Goal: Task Accomplishment & Management: Use online tool/utility

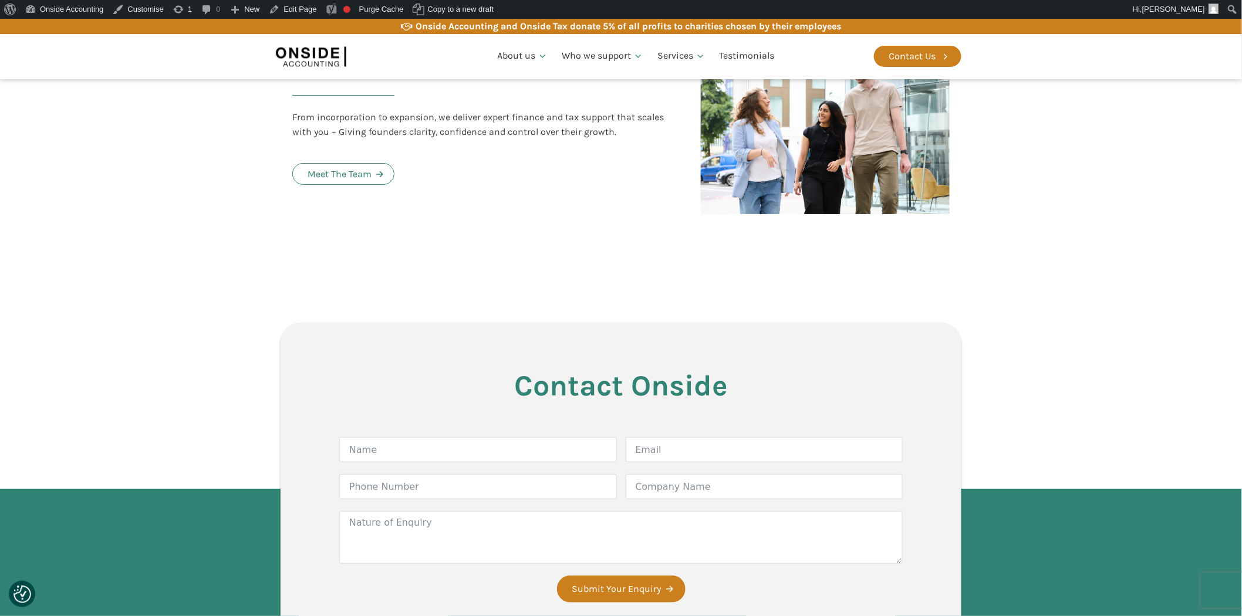
scroll to position [2673, 0]
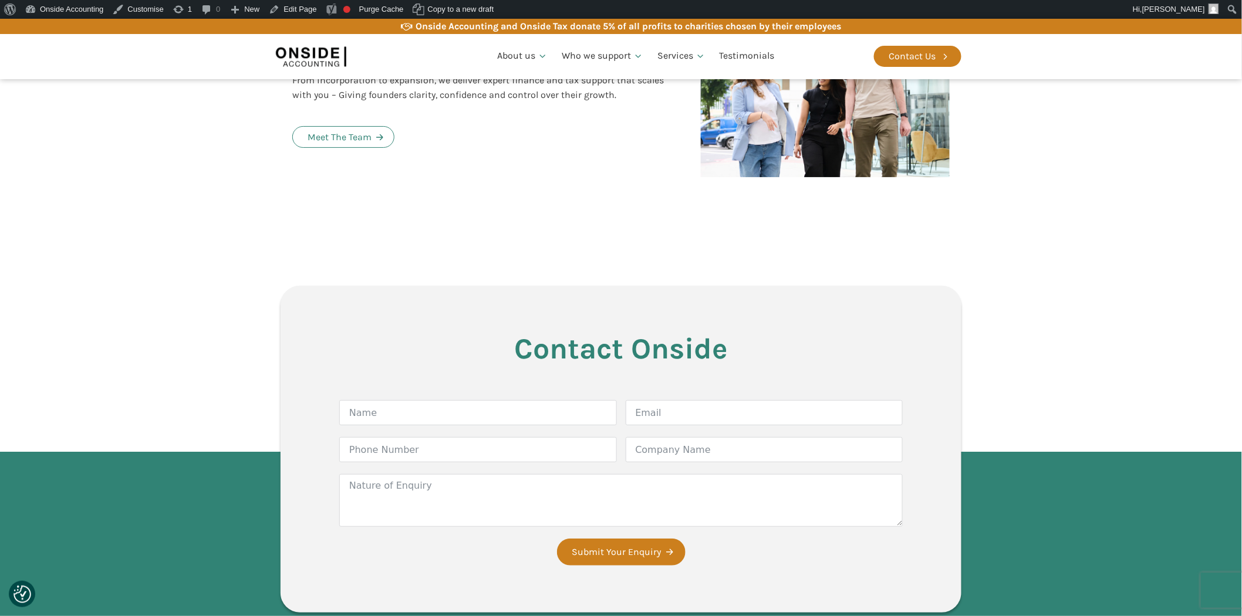
click at [1062, 249] on section "Contact Onside Form Name Email Phone Number Company Name Nature of Enquiry Subm…" at bounding box center [621, 452] width 1242 height 438
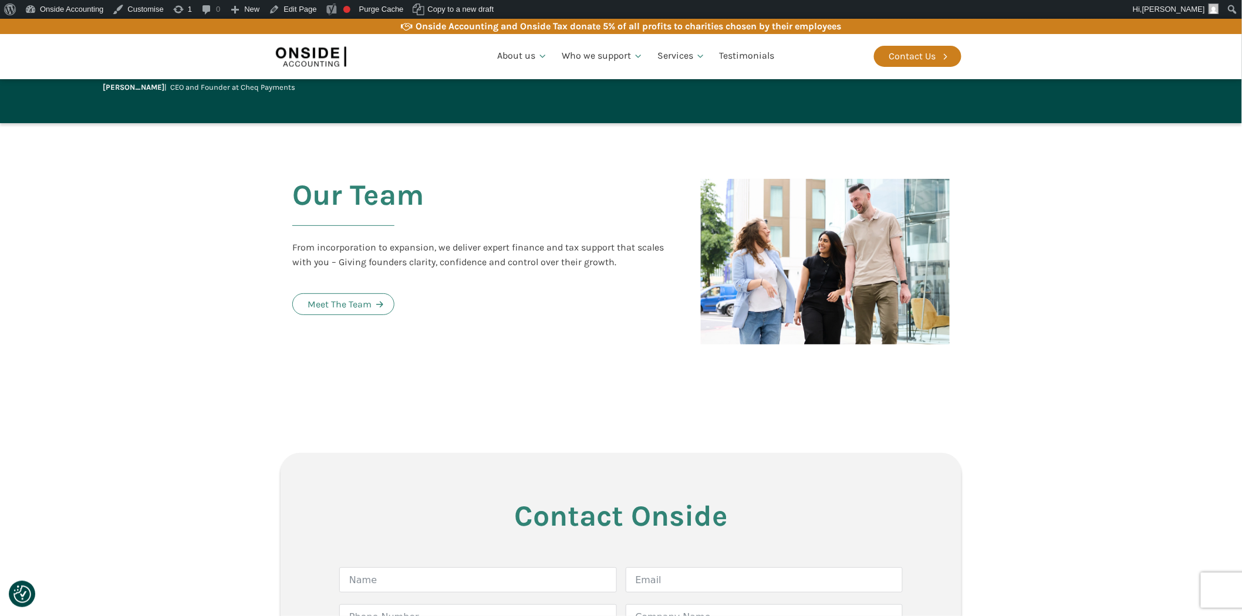
scroll to position [2542, 0]
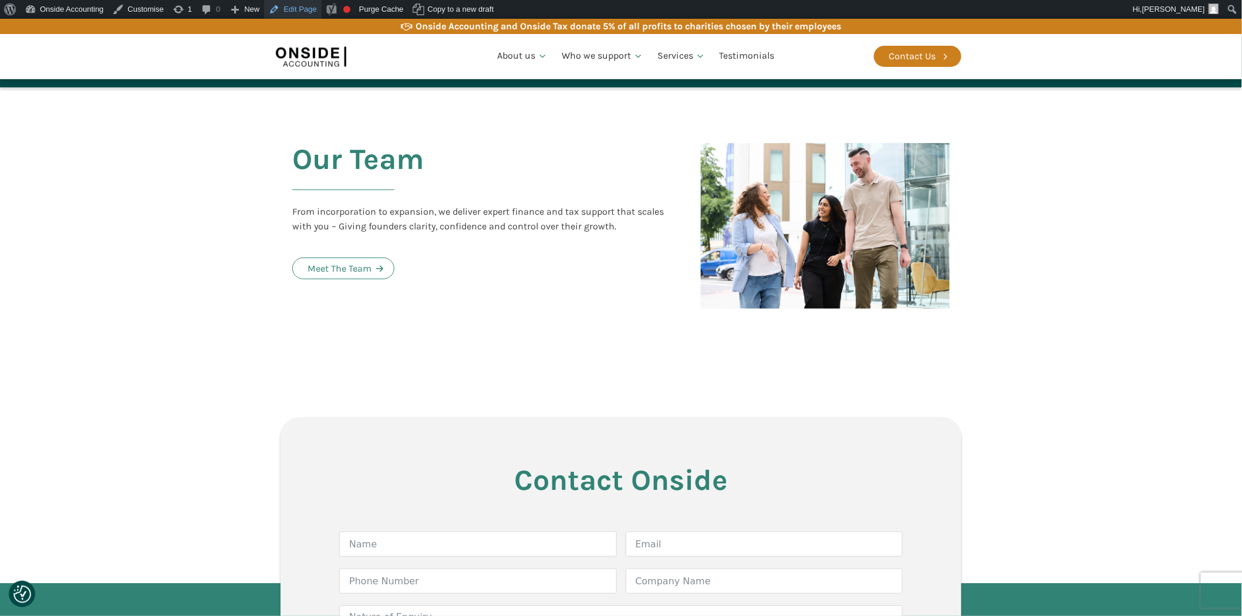
click at [292, 9] on link "Edit Page" at bounding box center [292, 9] width 57 height 19
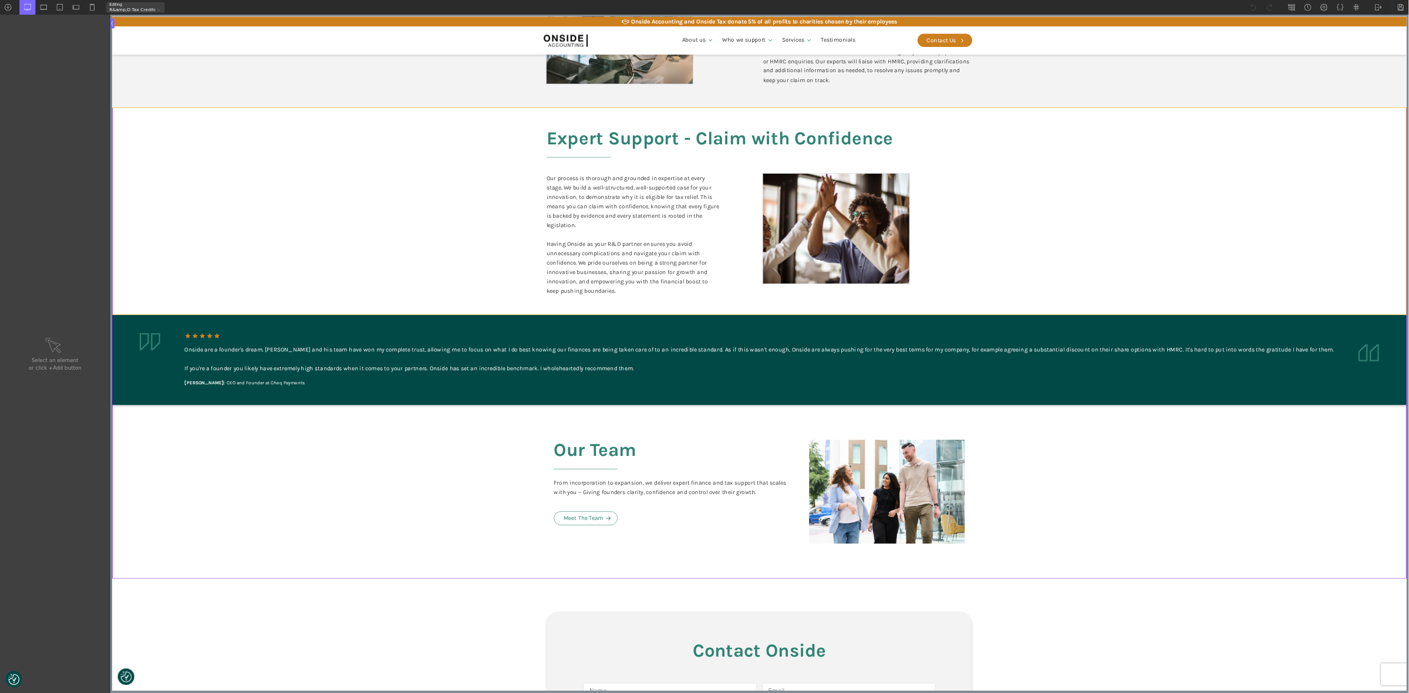
scroll to position [1995, 0]
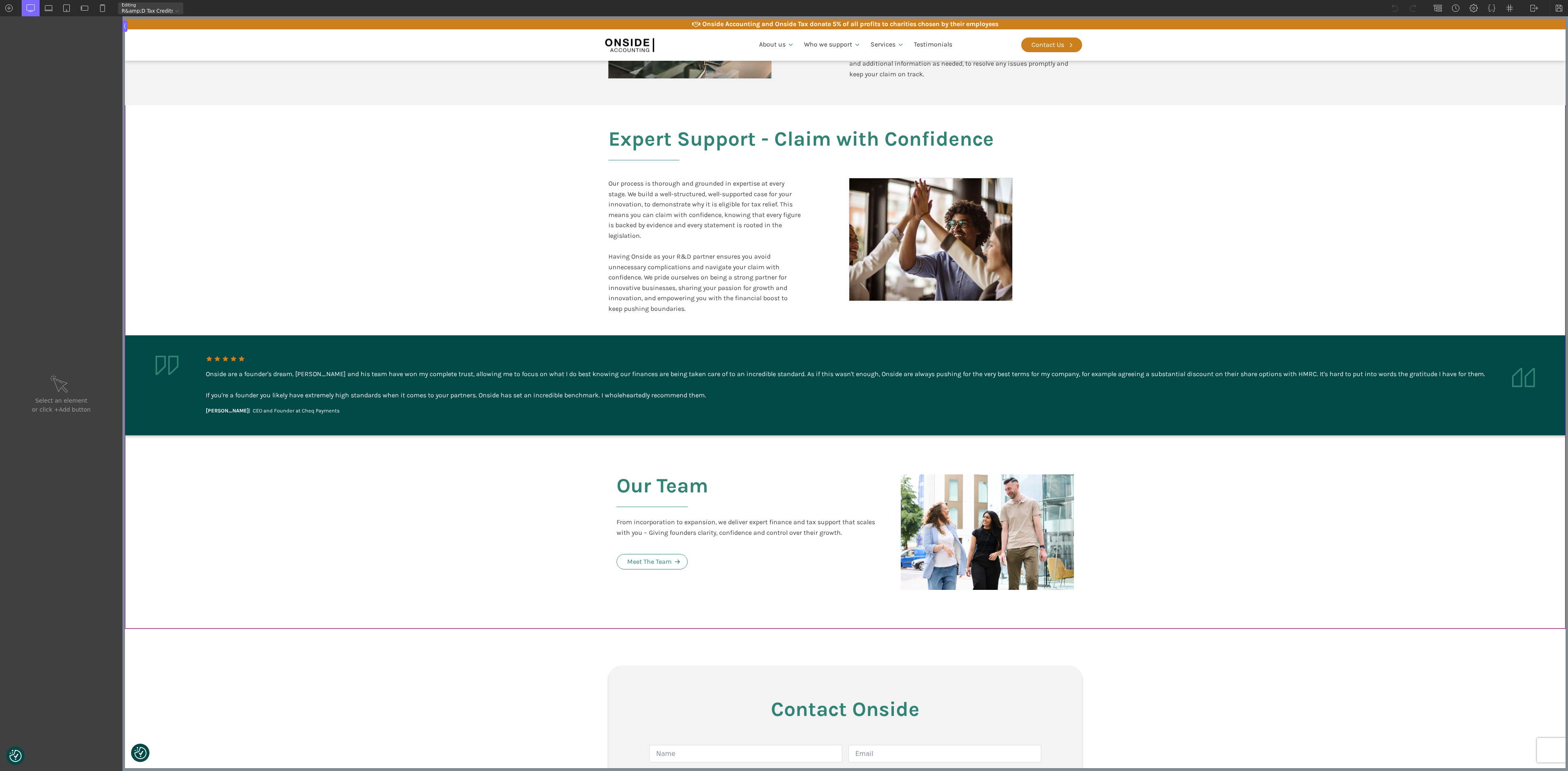
click at [305, 428] on section "Our Team From incorporation to expansion, we deliver expert finance and tax sup…" at bounding box center [845, 533] width 1441 height 193
type input "section-428-611"
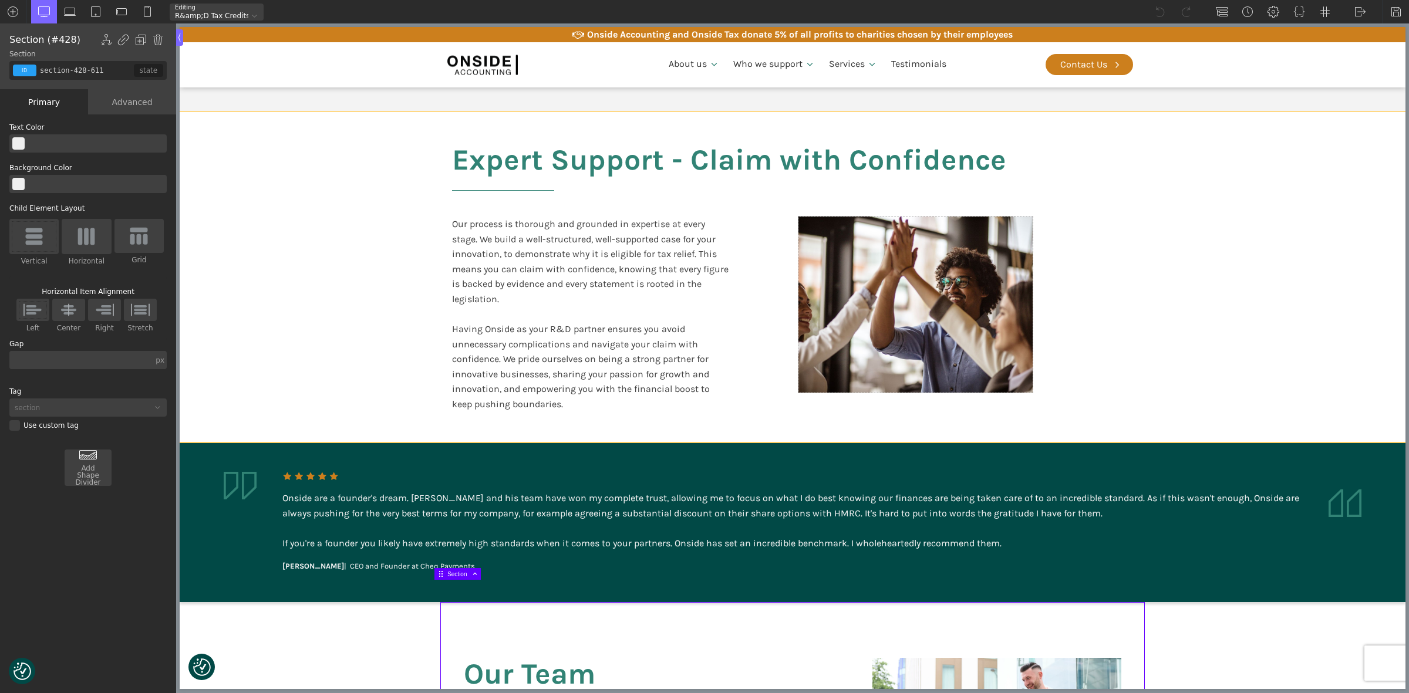
scroll to position [2069, 0]
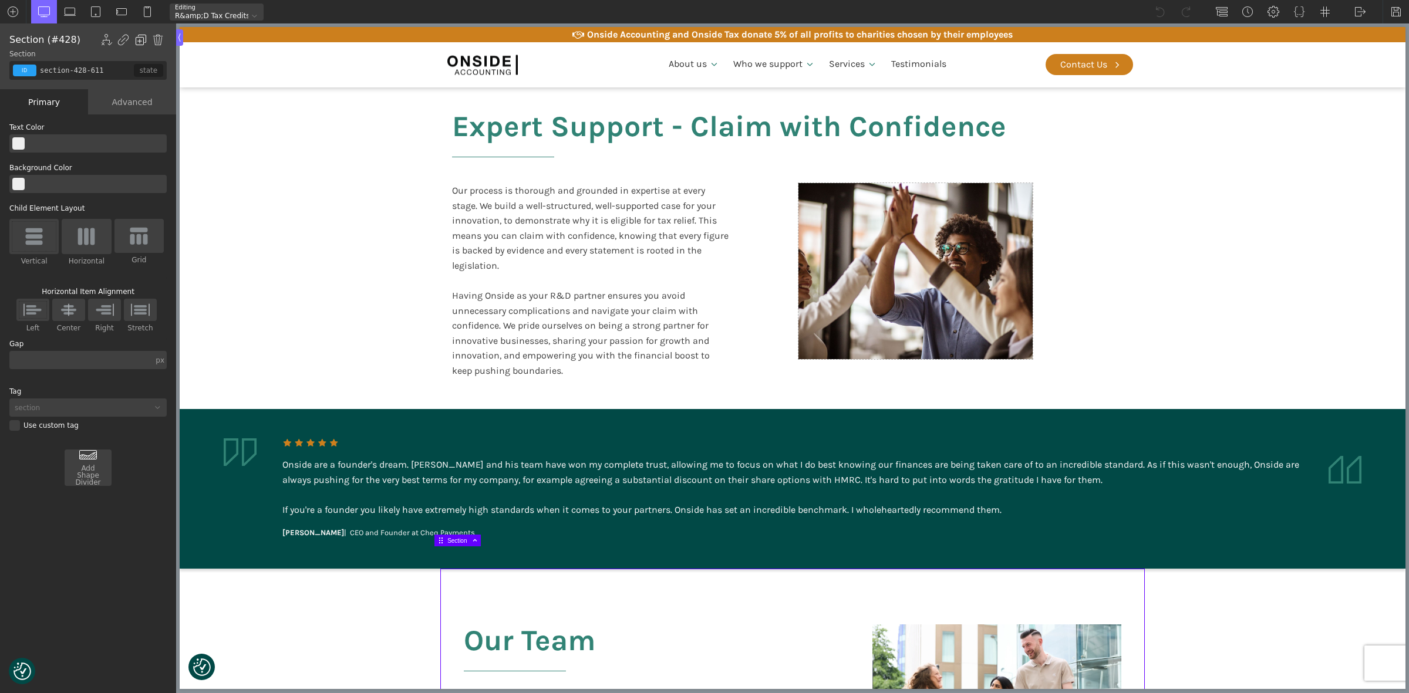
drag, startPoint x: 141, startPoint y: 35, endPoint x: 45, endPoint y: 55, distance: 98.3
click at [141, 35] on img at bounding box center [141, 40] width 12 height 12
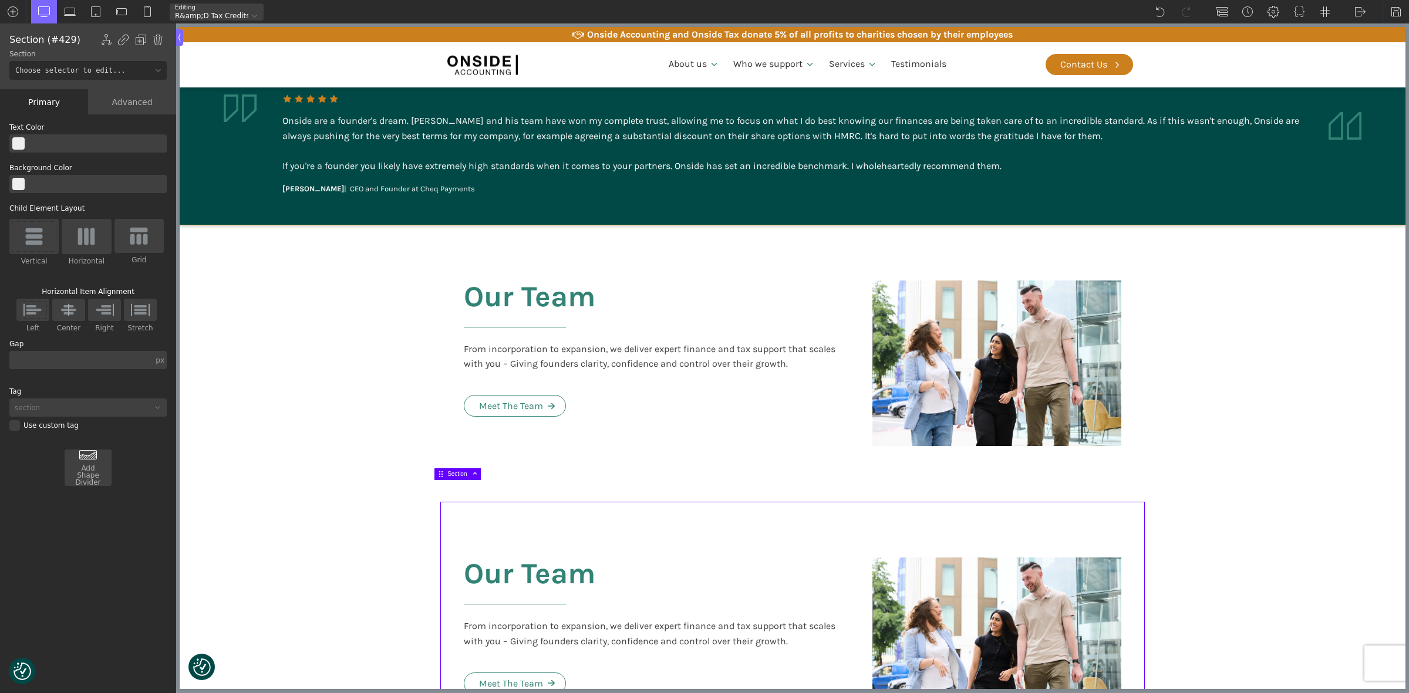
scroll to position [2436, 0]
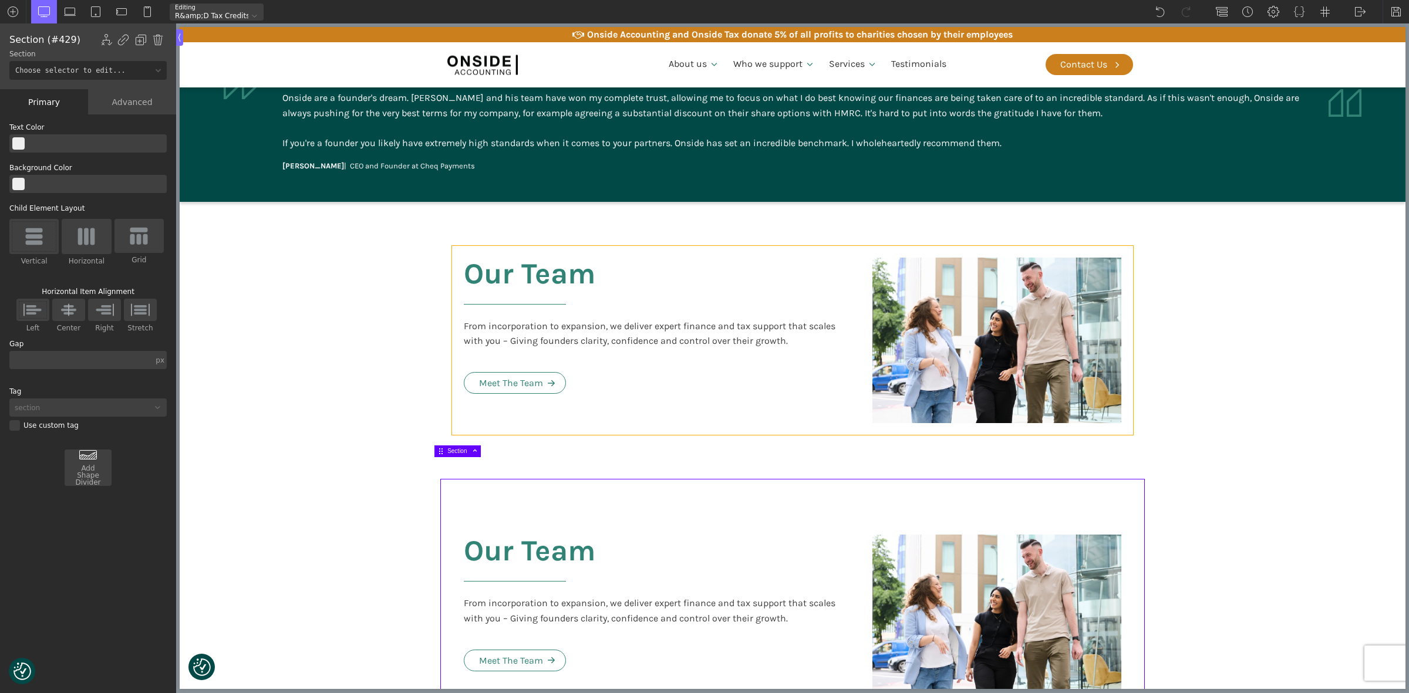
click at [641, 294] on div "Our Team From incorporation to expansion, we deliver expert finance and tax sup…" at bounding box center [656, 341] width 408 height 190
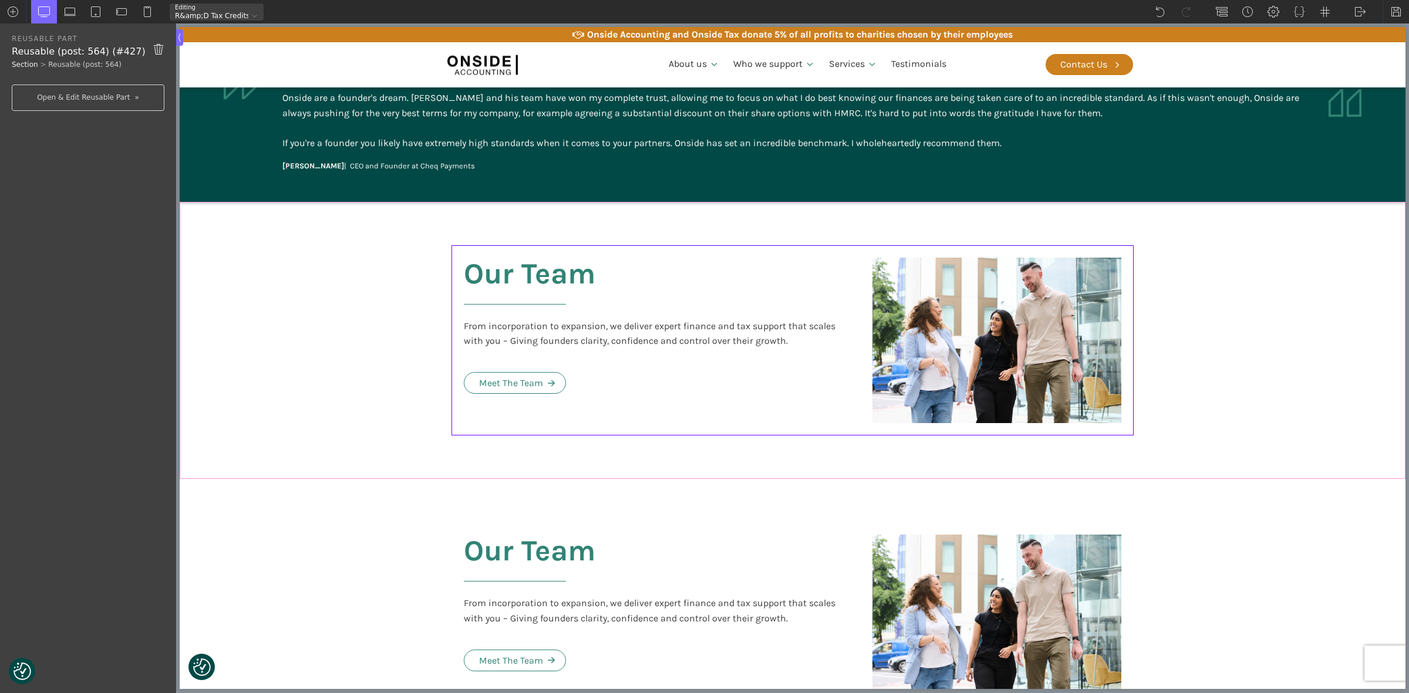
click at [617, 204] on div "Our Team From incorporation to expansion, we deliver expert finance and tax sup…" at bounding box center [792, 341] width 704 height 278
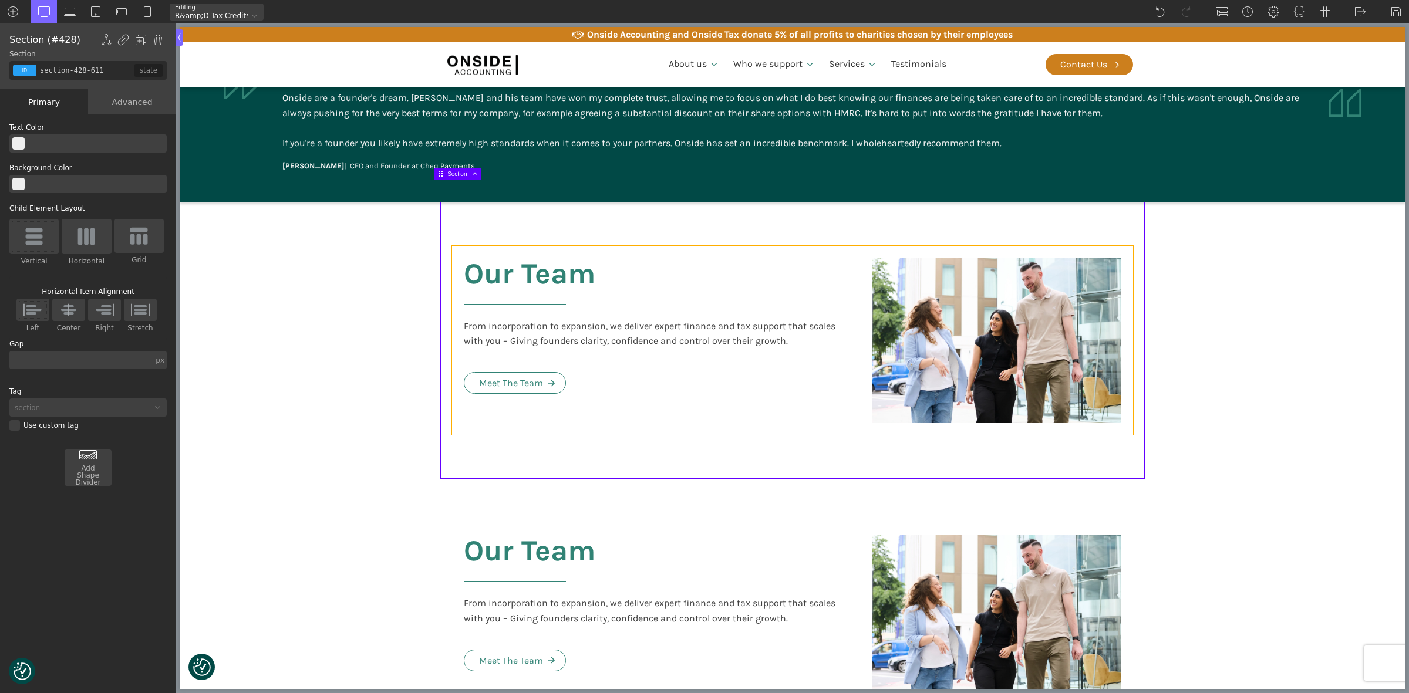
click at [590, 263] on div "Our Team From incorporation to expansion, we deliver expert finance and tax sup…" at bounding box center [656, 341] width 408 height 190
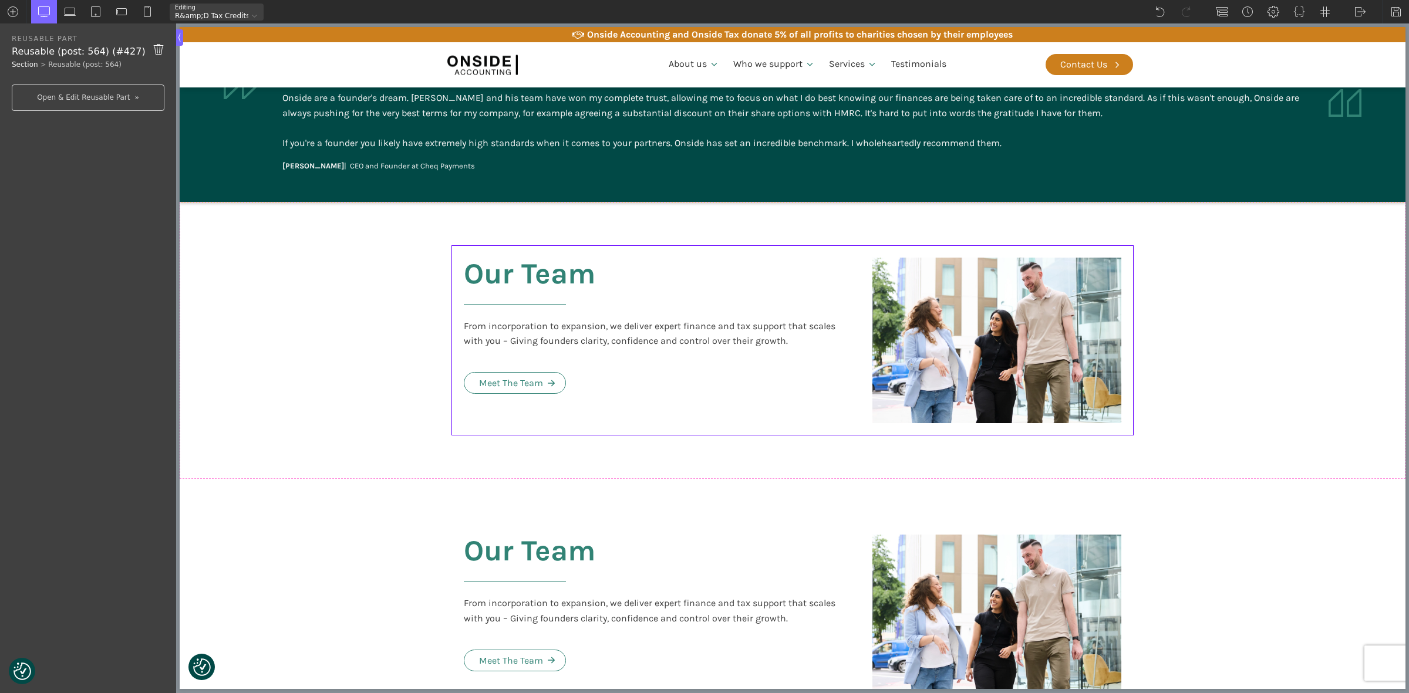
click at [600, 154] on aside "Onside are a founder's dream. Martin and his team have won my complete trust, a…" at bounding box center [792, 122] width 1225 height 160
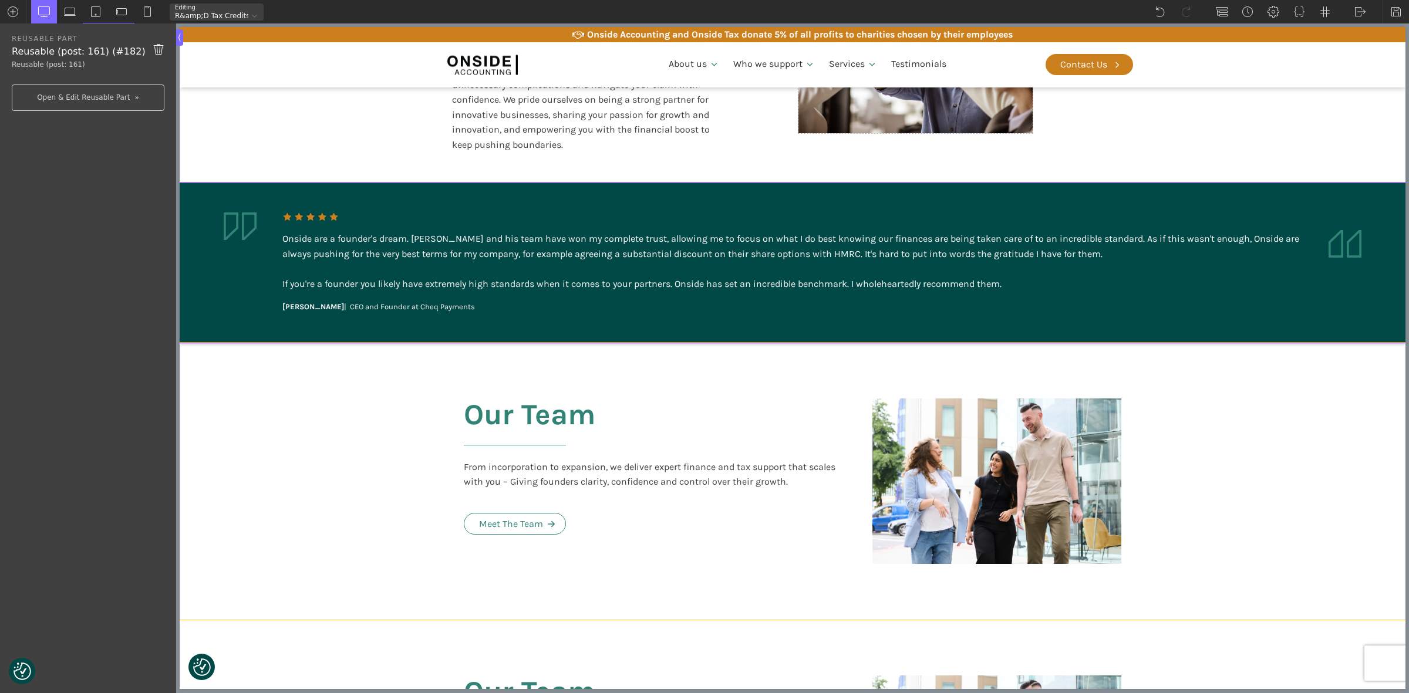
scroll to position [2289, 0]
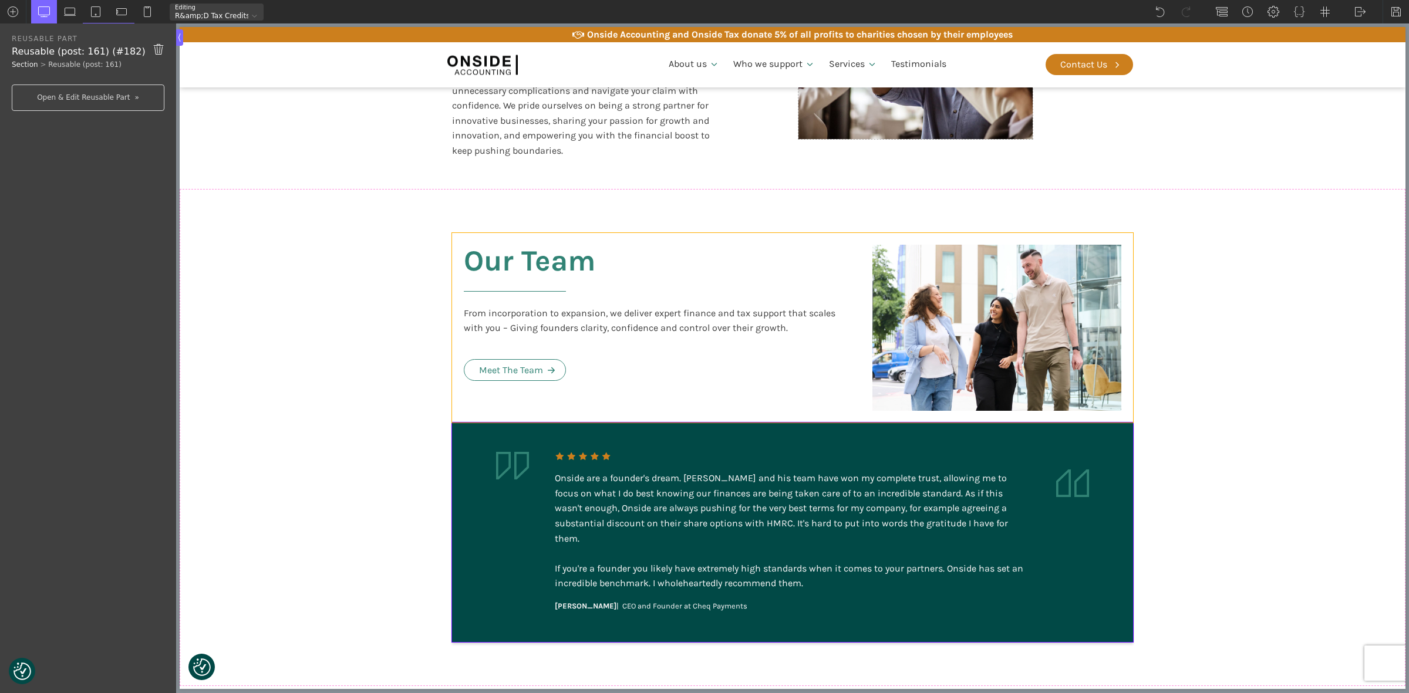
click at [688, 258] on div "Our Team From incorporation to expansion, we deliver expert finance and tax sup…" at bounding box center [656, 328] width 408 height 190
click at [162, 48] on img at bounding box center [159, 49] width 12 height 14
type input "section-428-611"
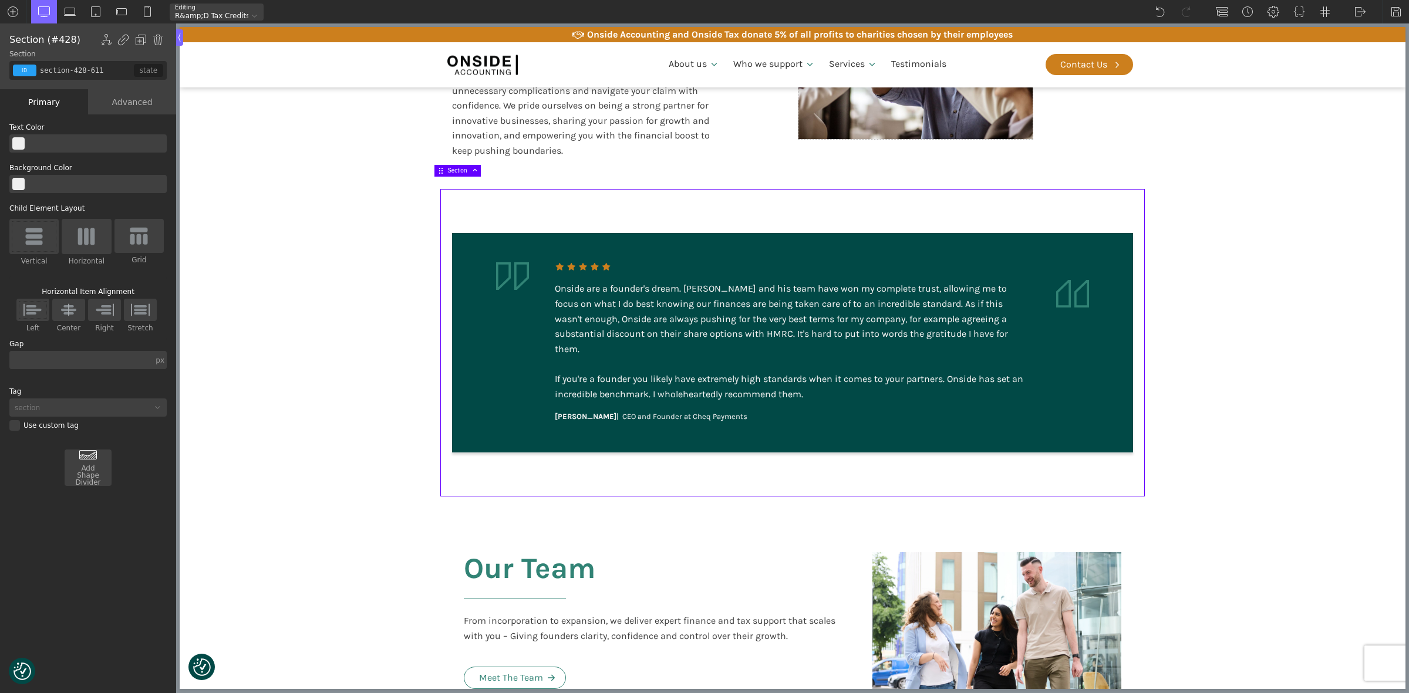
click at [1251, 404] on section "Onside are a founder's dream. Martin and his team have won my complete trust, a…" at bounding box center [792, 343] width 1225 height 308
click at [1110, 128] on div at bounding box center [965, 60] width 335 height 195
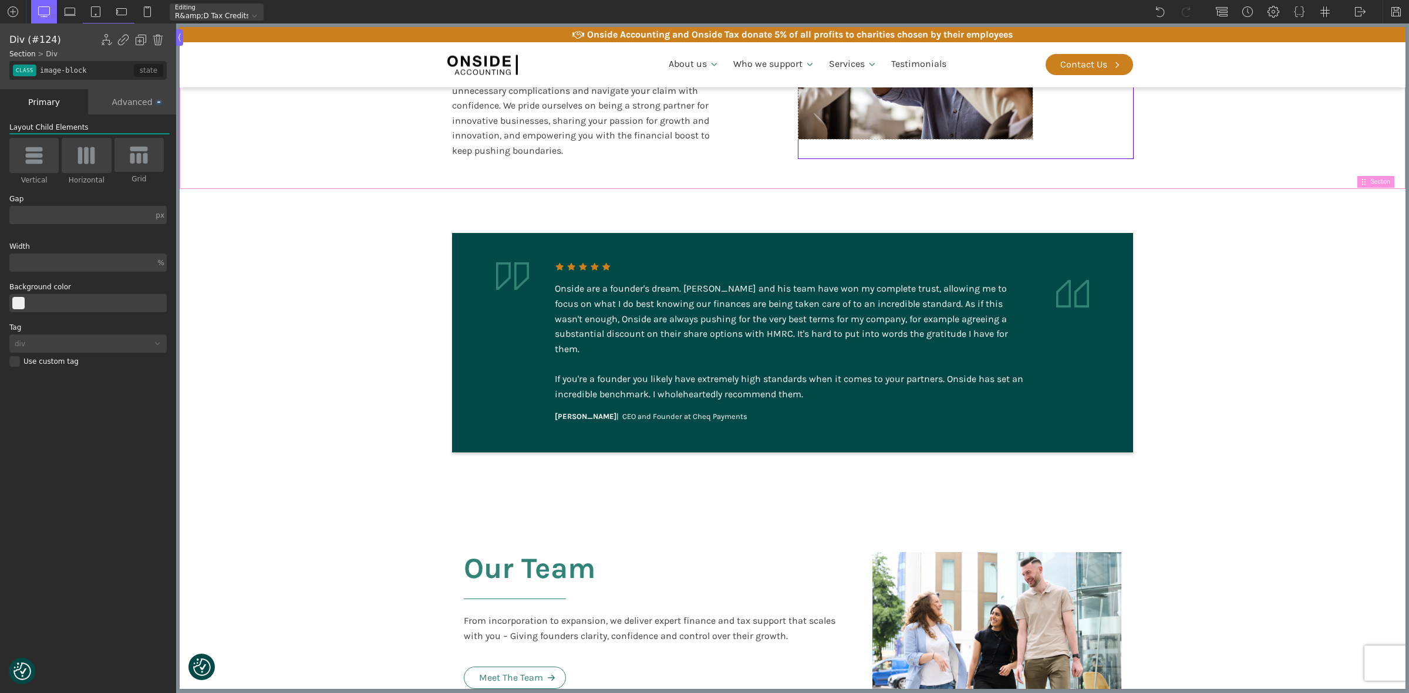
drag, startPoint x: 1243, startPoint y: 136, endPoint x: 1293, endPoint y: 171, distance: 61.1
click at [1243, 136] on section "Expert Support - Claim with Confidence Our process is thorough and grounded in …" at bounding box center [792, 23] width 1225 height 331
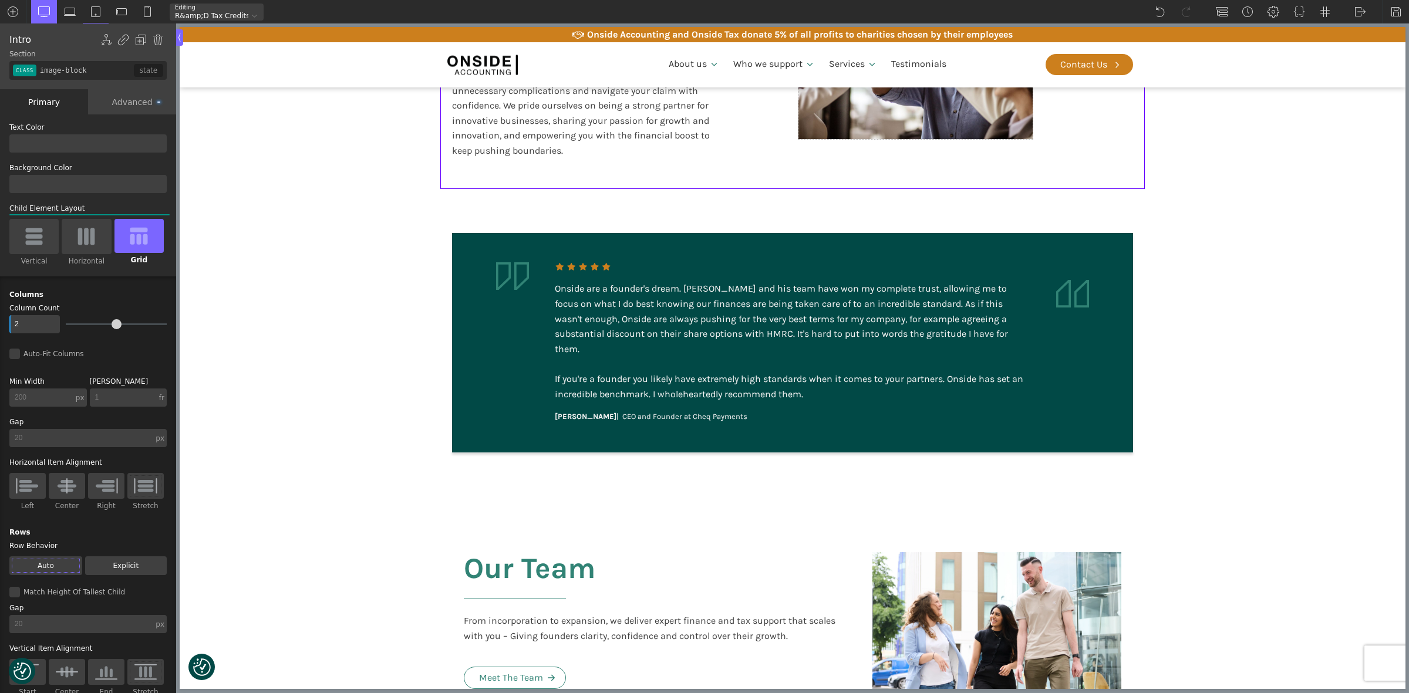
type input "split-content-full-heading"
click at [458, 339] on aside "Onside are a founder's dream. Martin and his team have won my complete trust, a…" at bounding box center [792, 342] width 681 height 219
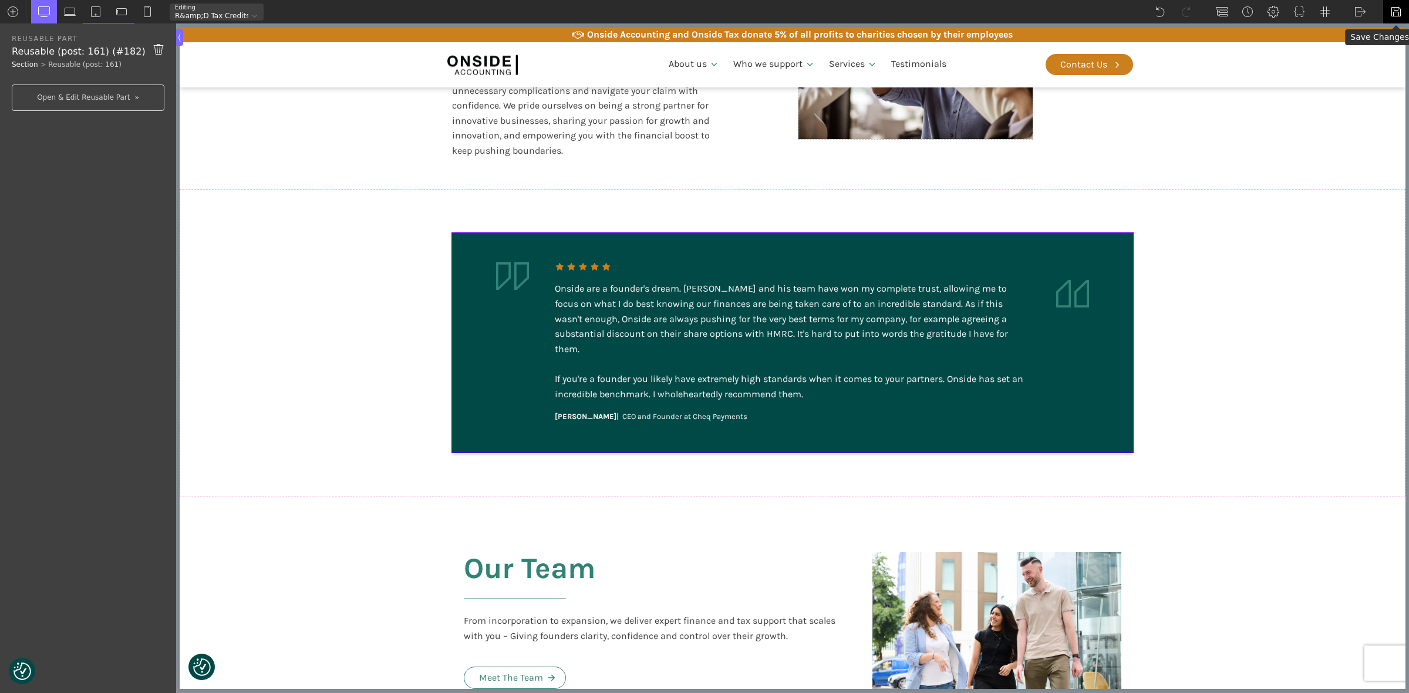
click at [1251, 9] on img at bounding box center [1396, 12] width 12 height 12
click at [1251, 13] on img at bounding box center [1360, 12] width 12 height 12
click at [661, 303] on div "Onside are a founder's dream. Martin and his team have won my complete trust, a…" at bounding box center [792, 341] width 475 height 120
click at [592, 286] on div "Onside are a founder's dream. Martin and his team have won my complete trust, a…" at bounding box center [792, 341] width 475 height 120
click at [94, 98] on link "Open & Edit Reusable Part" at bounding box center [88, 98] width 153 height 26
